Goal: Navigation & Orientation: Find specific page/section

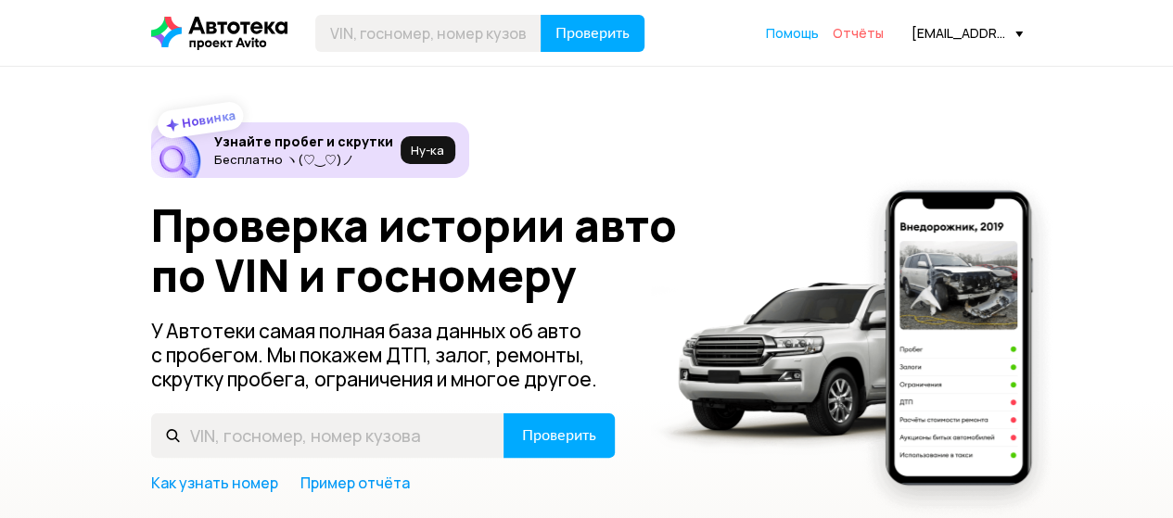
click at [872, 34] on span "Отчёты" at bounding box center [858, 33] width 51 height 18
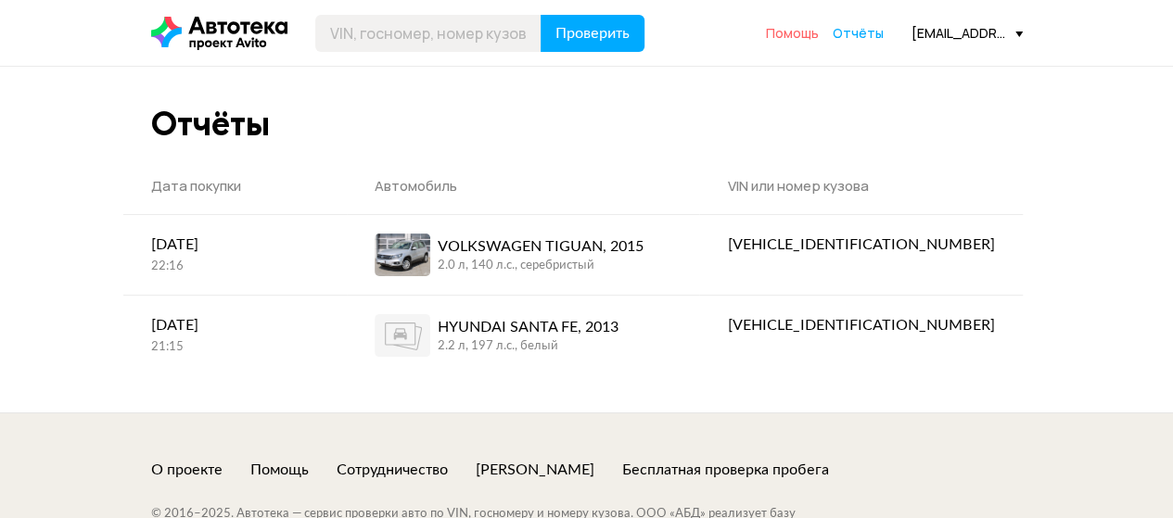
click at [809, 36] on span "Помощь" at bounding box center [792, 33] width 53 height 18
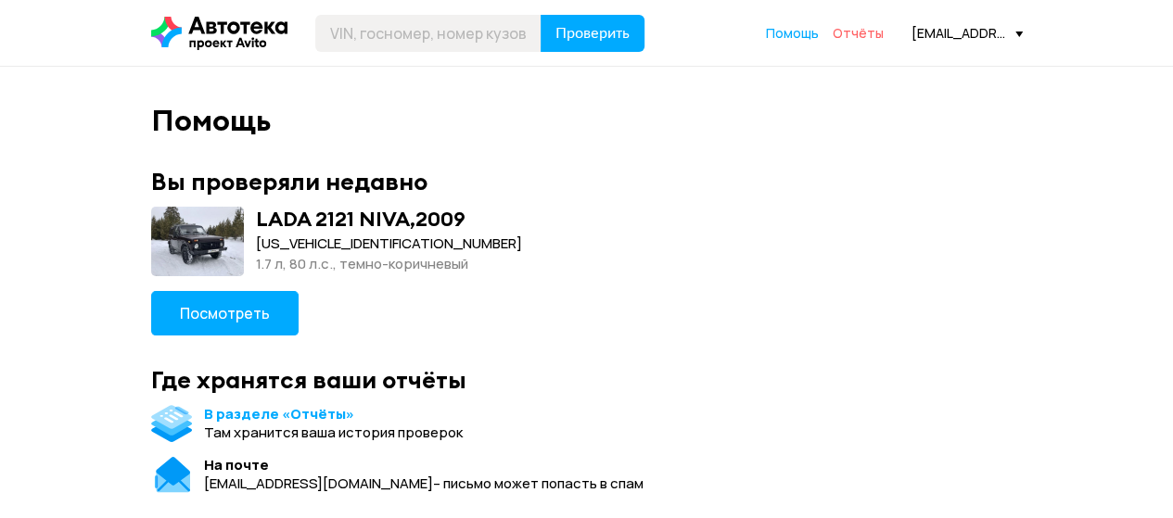
click at [851, 30] on span "Отчёты" at bounding box center [858, 33] width 51 height 18
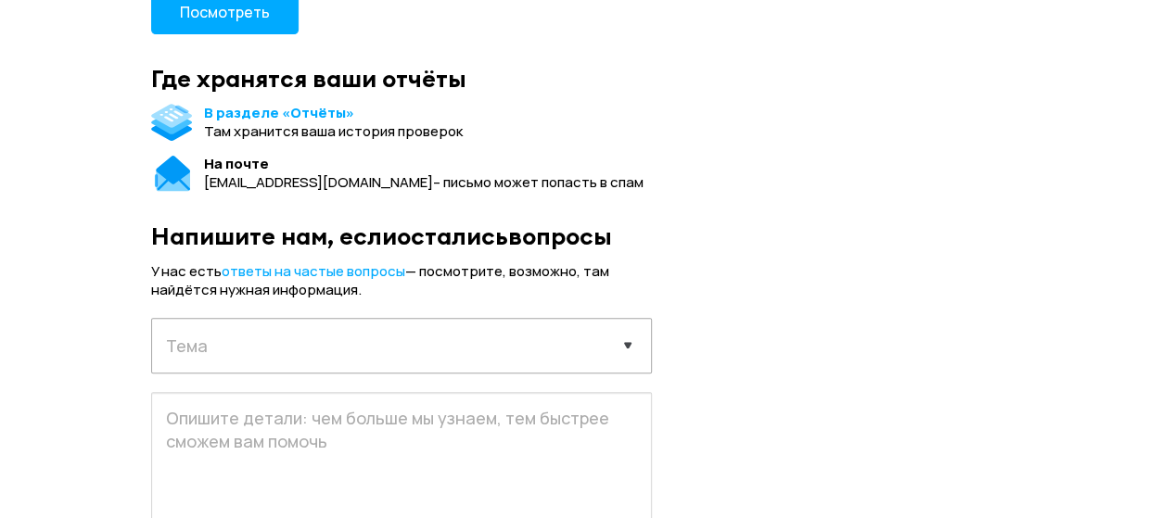
scroll to position [371, 0]
